Goal: Information Seeking & Learning: Learn about a topic

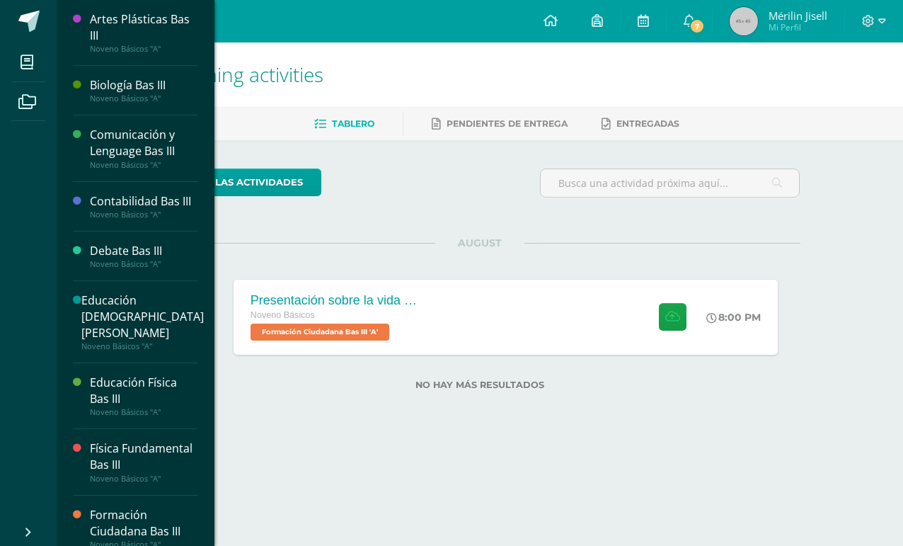
click at [21, 64] on icon at bounding box center [27, 62] width 13 height 14
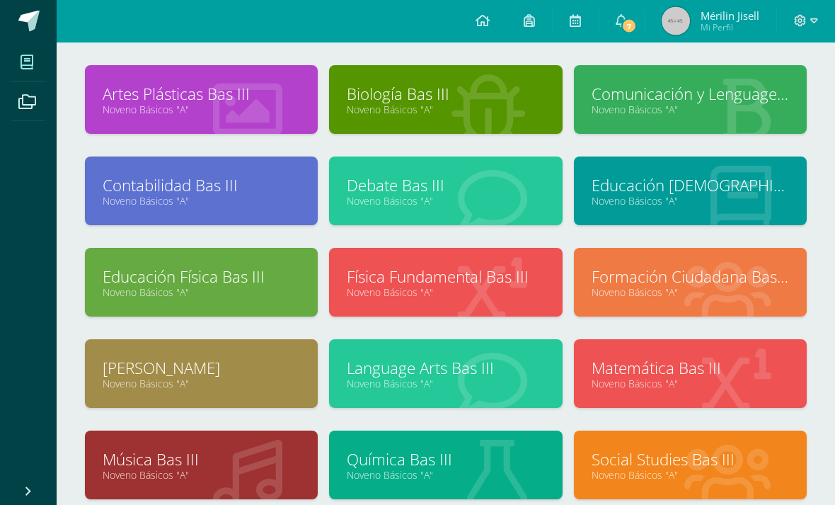
scroll to position [71, 0]
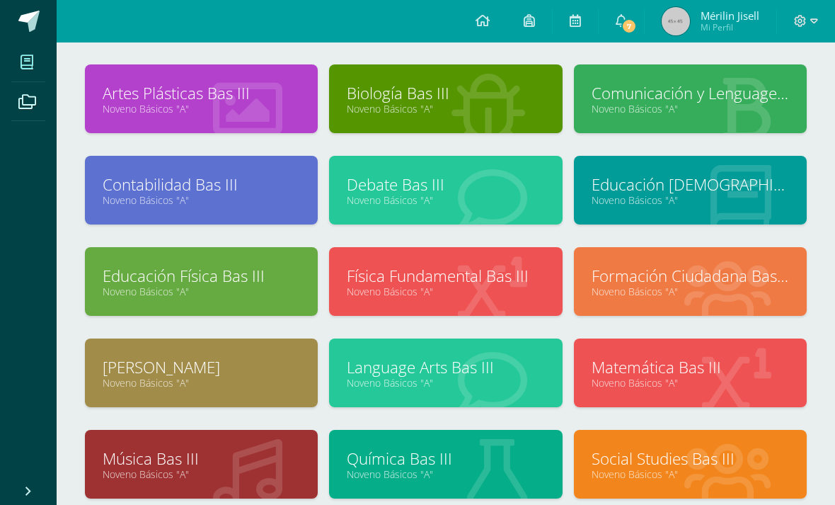
click at [471, 366] on link "Language Arts Bas III" at bounding box center [446, 367] width 198 height 22
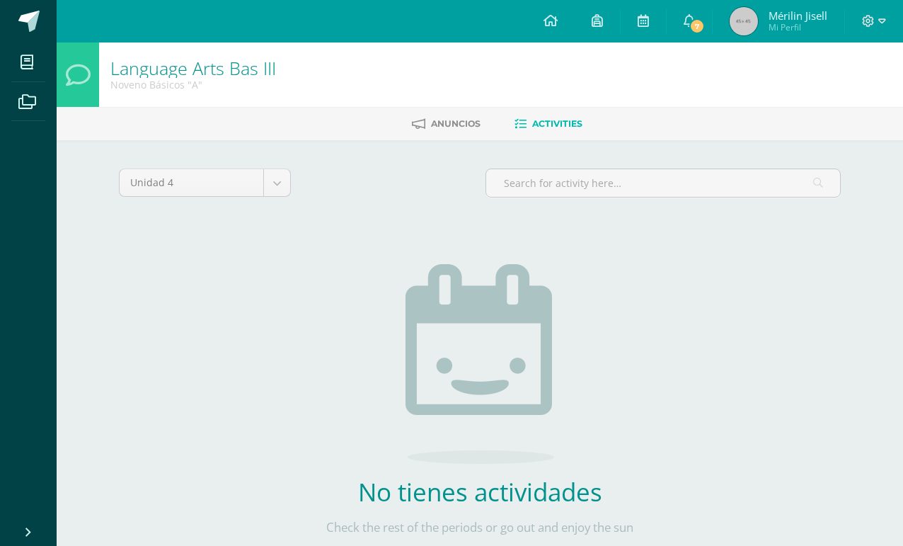
click at [427, 127] on link "Anuncios" at bounding box center [446, 124] width 69 height 23
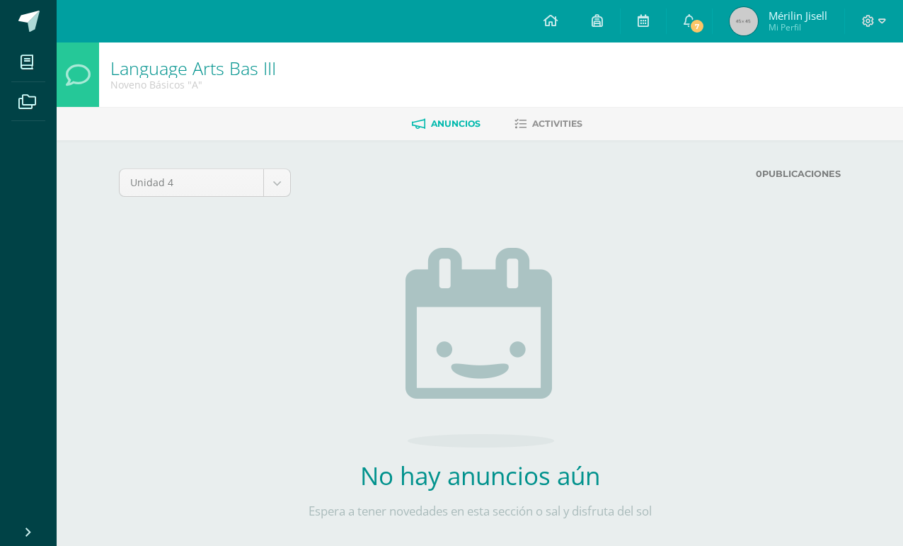
click at [29, 96] on icon at bounding box center [27, 102] width 18 height 14
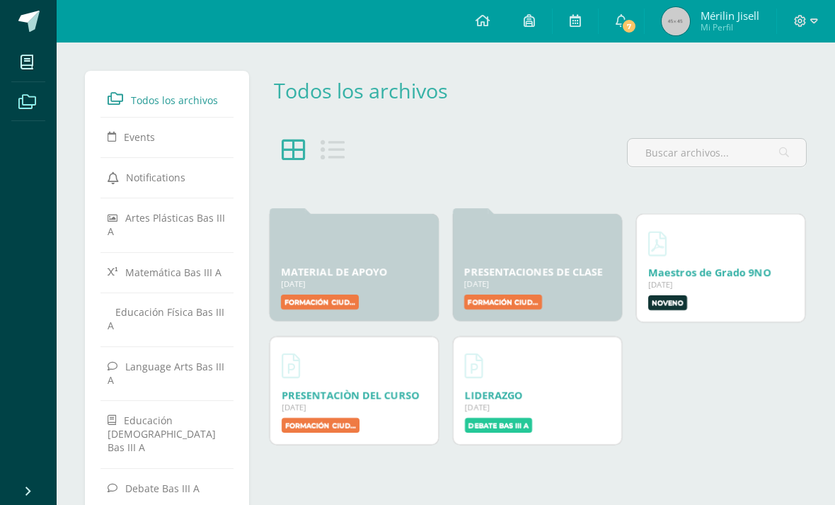
click at [21, 52] on span at bounding box center [27, 62] width 32 height 32
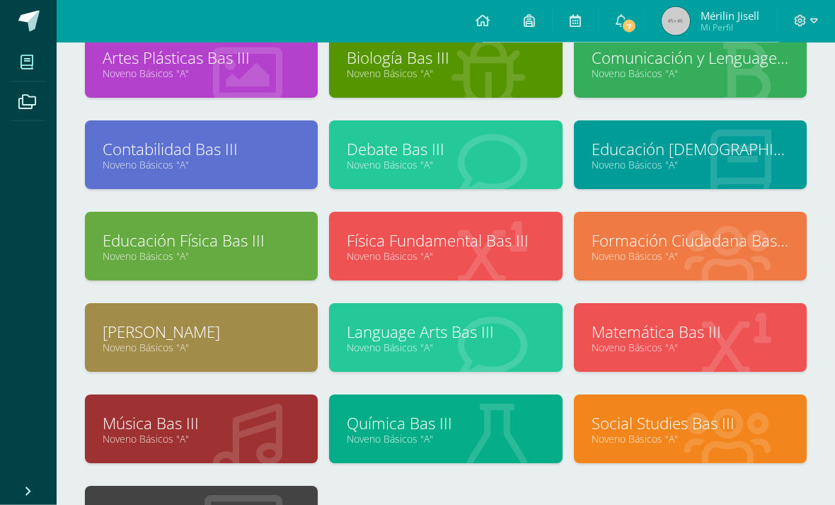
scroll to position [115, 0]
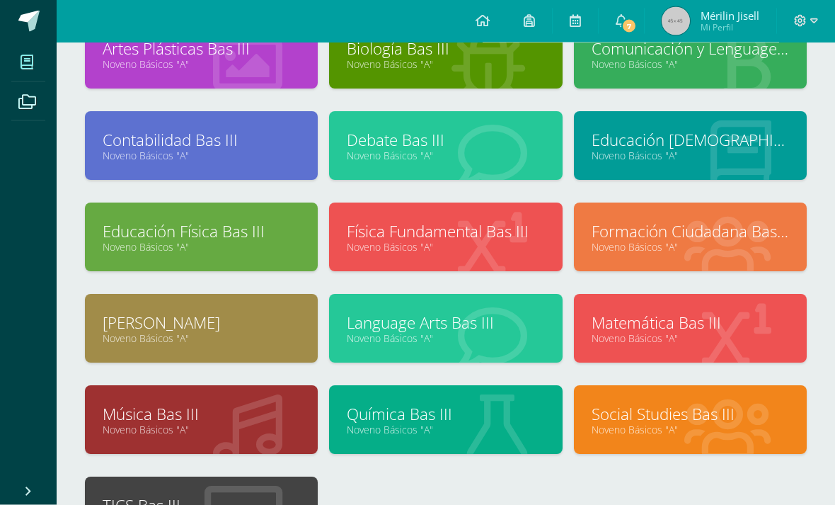
click at [478, 311] on icon at bounding box center [492, 338] width 69 height 69
click at [487, 340] on link "Noveno Básicos "A"" at bounding box center [446, 338] width 198 height 13
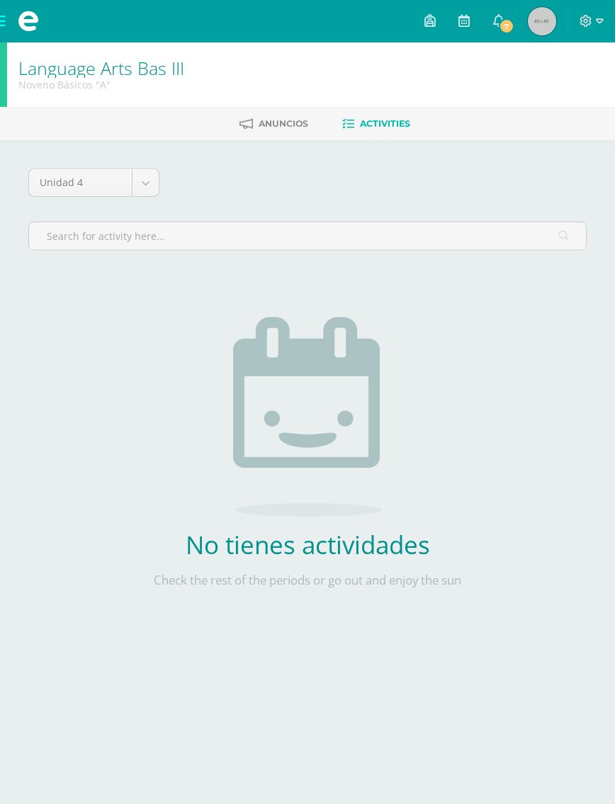
click at [497, 27] on icon at bounding box center [498, 20] width 11 height 13
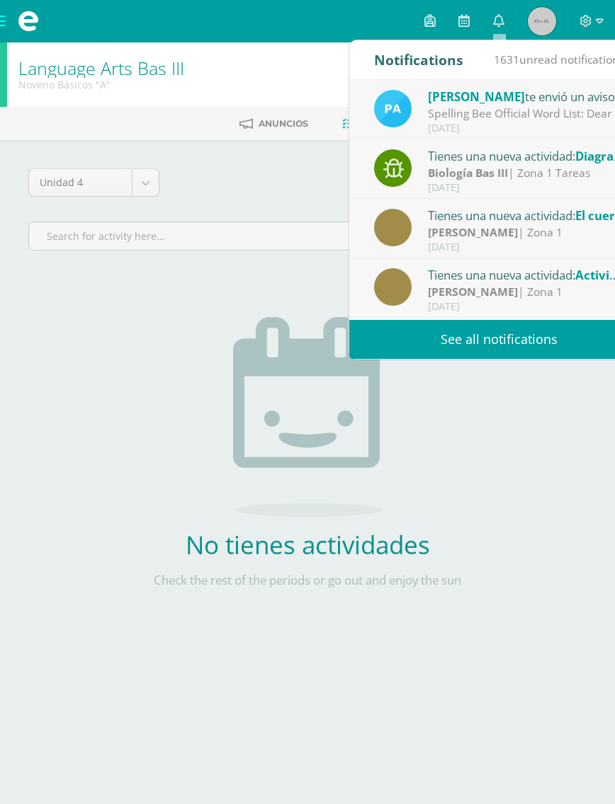
click at [510, 95] on div "[PERSON_NAME] te envió un aviso" at bounding box center [526, 96] width 197 height 18
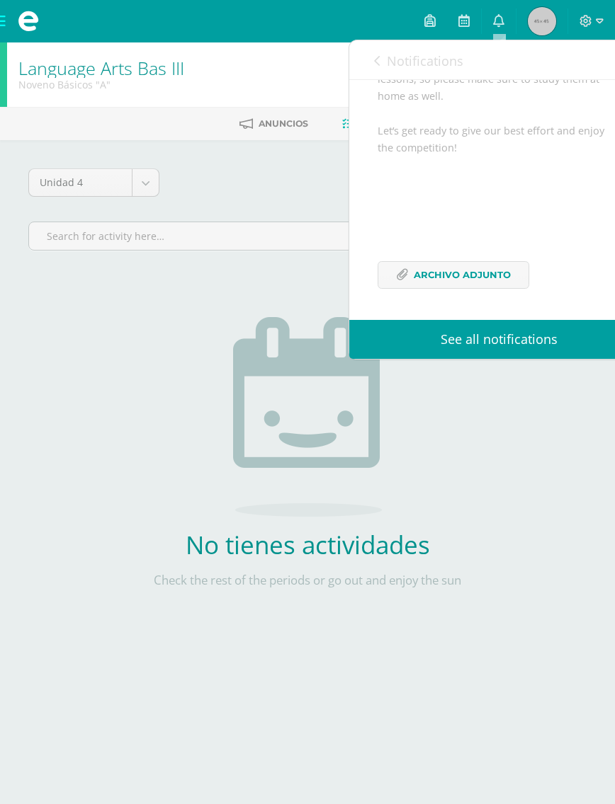
scroll to position [227, 0]
click at [489, 275] on span "Archivo Adjunto" at bounding box center [461, 275] width 97 height 26
